Goal: Task Accomplishment & Management: Manage account settings

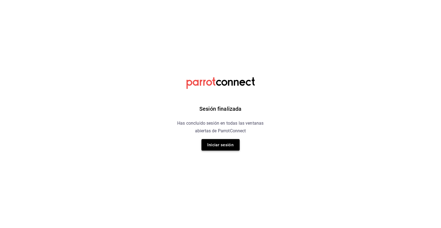
click at [216, 147] on button "Iniciar sesión" at bounding box center [221, 144] width 38 height 11
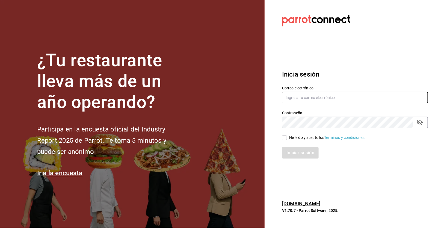
click at [316, 100] on input "text" at bounding box center [355, 97] width 146 height 11
type input "[EMAIL_ADDRESS][DOMAIN_NAME]"
click at [284, 134] on div "He leído y acepto los Términos y condiciones." at bounding box center [352, 134] width 152 height 13
click at [284, 139] on input "He leído y acepto los Términos y condiciones." at bounding box center [284, 137] width 5 height 5
checkbox input "true"
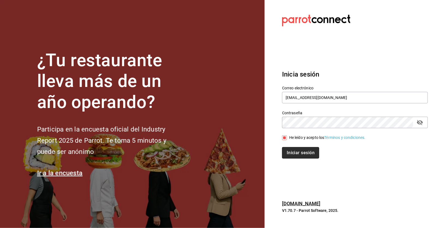
click at [295, 149] on button "Iniciar sesión" at bounding box center [300, 152] width 37 height 11
